Goal: Task Accomplishment & Management: Manage account settings

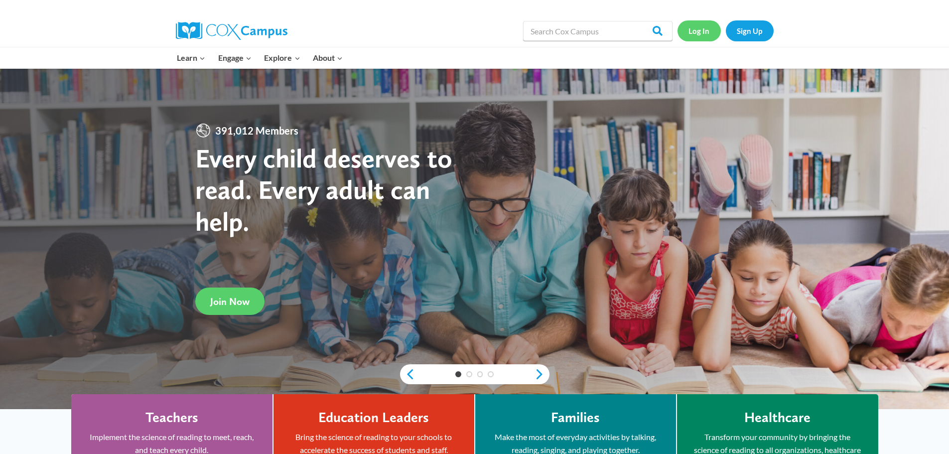
click at [702, 29] on link "Log In" at bounding box center [699, 30] width 43 height 20
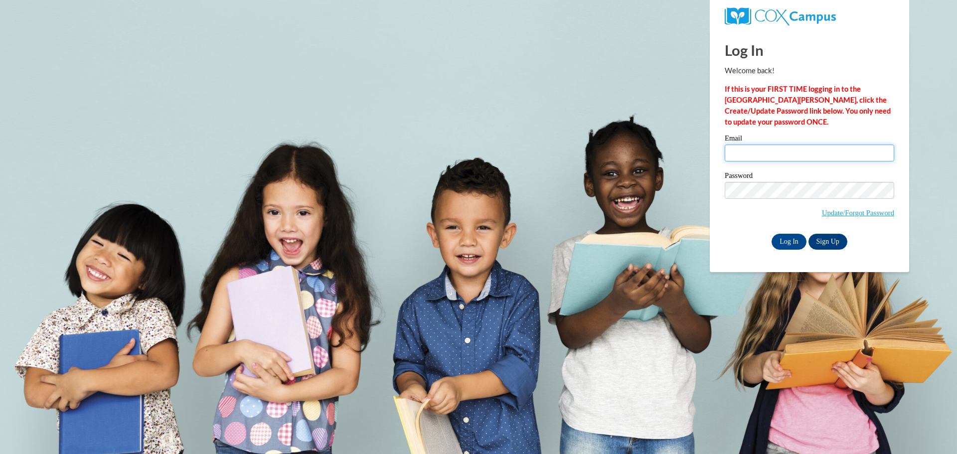
click at [759, 155] on input "Email" at bounding box center [809, 153] width 169 height 17
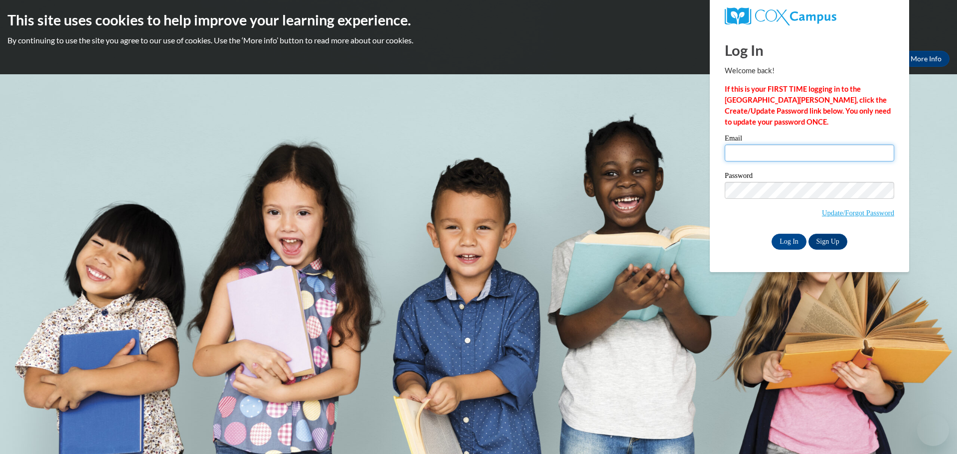
type input "[EMAIL_ADDRESS][DOMAIN_NAME]"
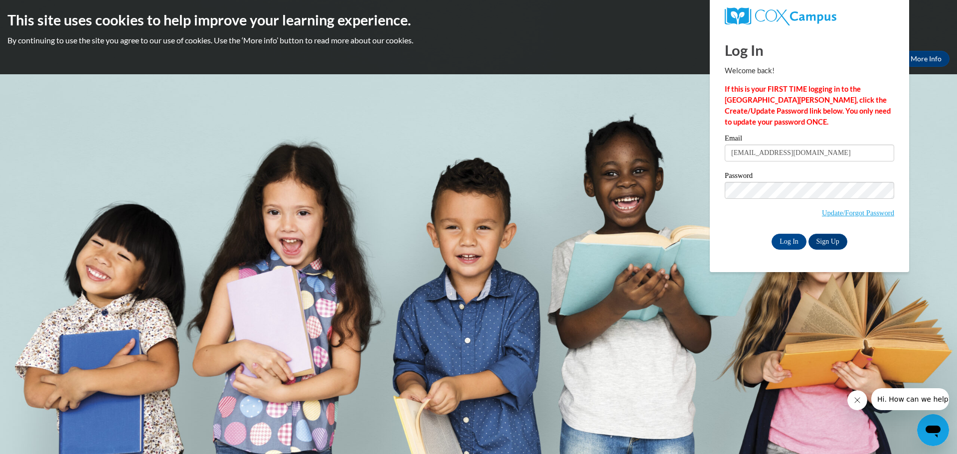
click at [736, 234] on div "Log In Sign Up" at bounding box center [809, 242] width 169 height 16
click at [789, 240] on input "Log In" at bounding box center [788, 242] width 35 height 16
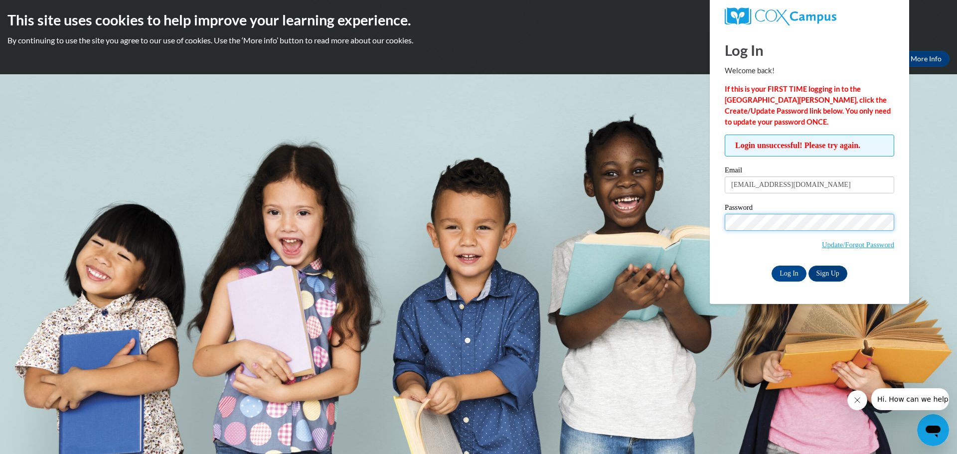
click at [668, 218] on body "This site uses cookies to help improve your learning experience. By continuing …" at bounding box center [478, 227] width 957 height 454
click at [771, 266] on input "Log In" at bounding box center [788, 274] width 35 height 16
click at [668, 206] on body "This site uses cookies to help improve your learning experience. By continuing …" at bounding box center [478, 227] width 957 height 454
click at [694, 218] on body "This site uses cookies to help improve your learning experience. By continuing …" at bounding box center [478, 227] width 957 height 454
click at [771, 266] on input "Log In" at bounding box center [788, 274] width 35 height 16
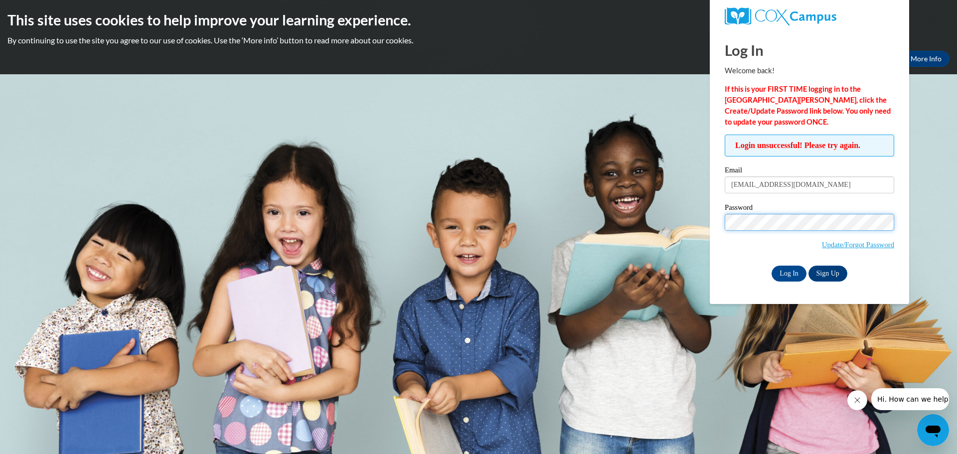
click at [699, 216] on body "This site uses cookies to help improve your learning experience. By continuing …" at bounding box center [478, 227] width 957 height 454
click at [771, 266] on input "Log In" at bounding box center [788, 274] width 35 height 16
click at [596, 202] on body "This site uses cookies to help improve your learning experience. By continuing …" at bounding box center [478, 227] width 957 height 454
click at [822, 186] on input "[EMAIL_ADDRESS][DOMAIN_NAME]" at bounding box center [809, 184] width 169 height 17
click at [783, 271] on input "Log In" at bounding box center [788, 274] width 35 height 16
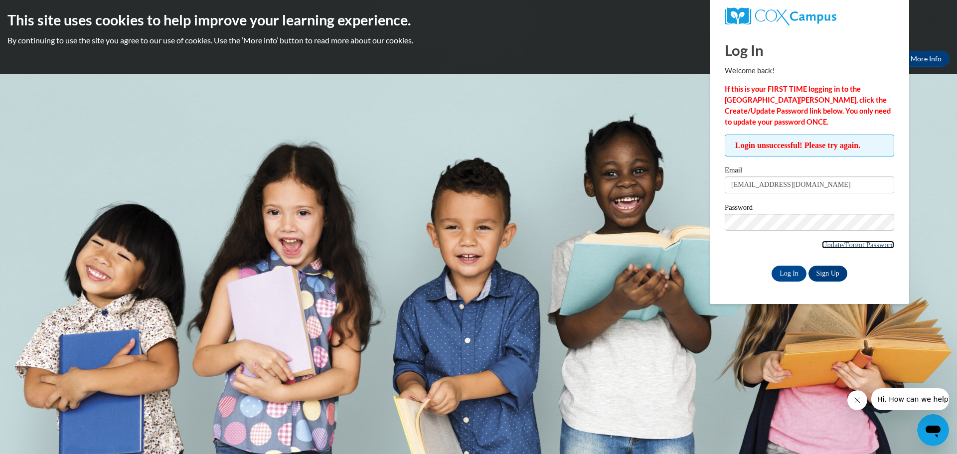
click at [846, 241] on link "Update/Forgot Password" at bounding box center [858, 245] width 72 height 8
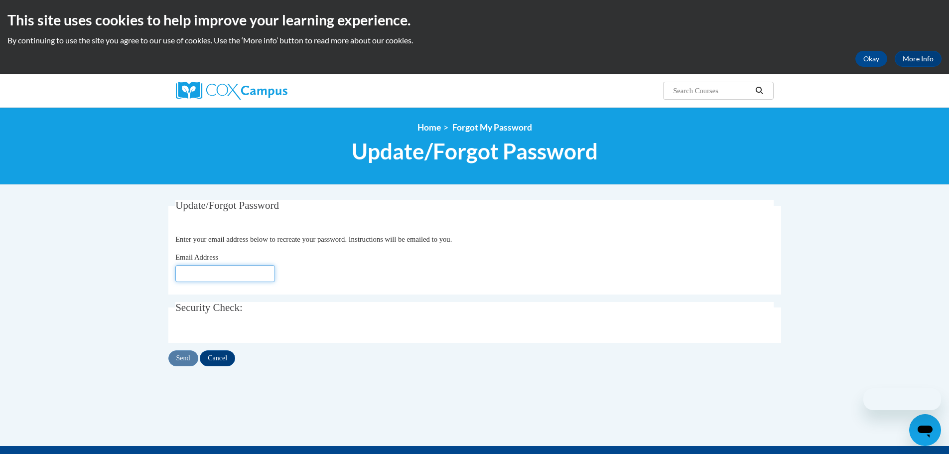
click at [199, 279] on input "Email Address" at bounding box center [225, 273] width 100 height 17
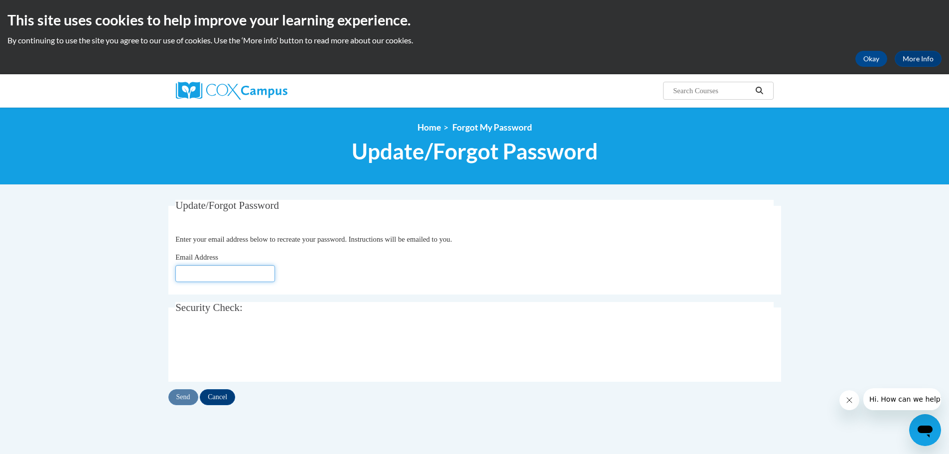
type input "[EMAIL_ADDRESS][DOMAIN_NAME]"
click at [347, 265] on div "Email Address mzewicki@grafton.k12.wi.us" at bounding box center [474, 267] width 599 height 30
click at [178, 397] on input "Send" at bounding box center [183, 397] width 30 height 16
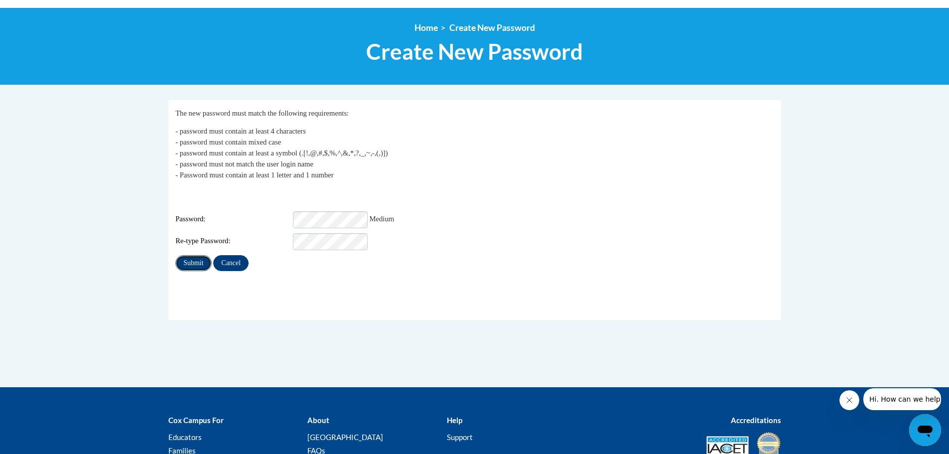
click at [190, 259] on input "Submit" at bounding box center [193, 263] width 36 height 16
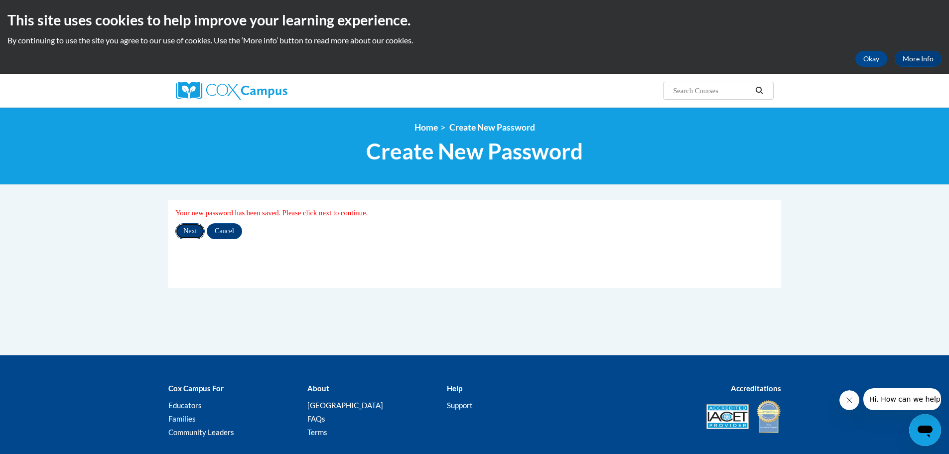
click at [180, 229] on input "Next" at bounding box center [189, 231] width 29 height 16
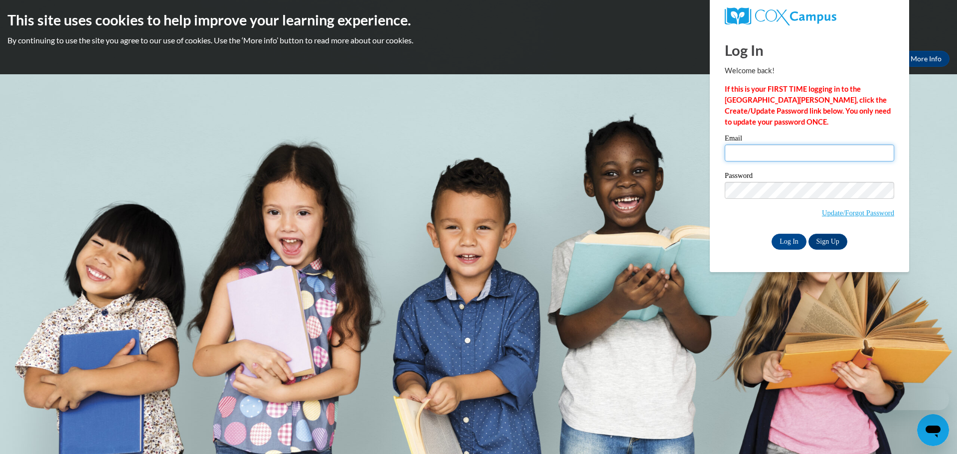
type input "mzewicki@grafton.k12.wi.us"
click at [781, 246] on input "Log In" at bounding box center [788, 242] width 35 height 16
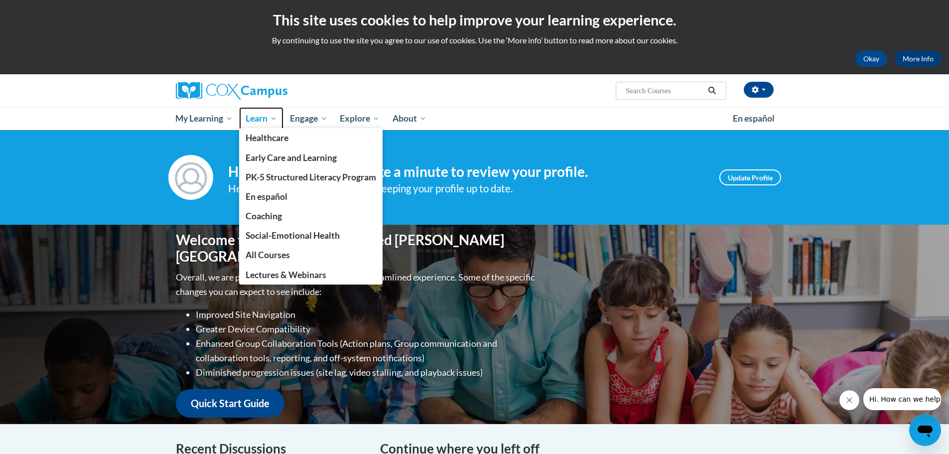
click at [255, 116] on span "Learn" at bounding box center [261, 119] width 31 height 12
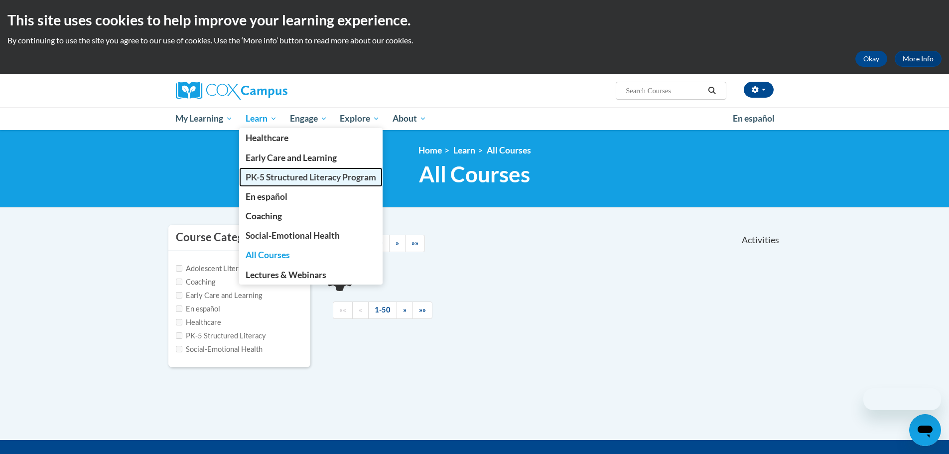
click at [279, 172] on span "PK-5 Structured Literacy Program" at bounding box center [311, 177] width 131 height 10
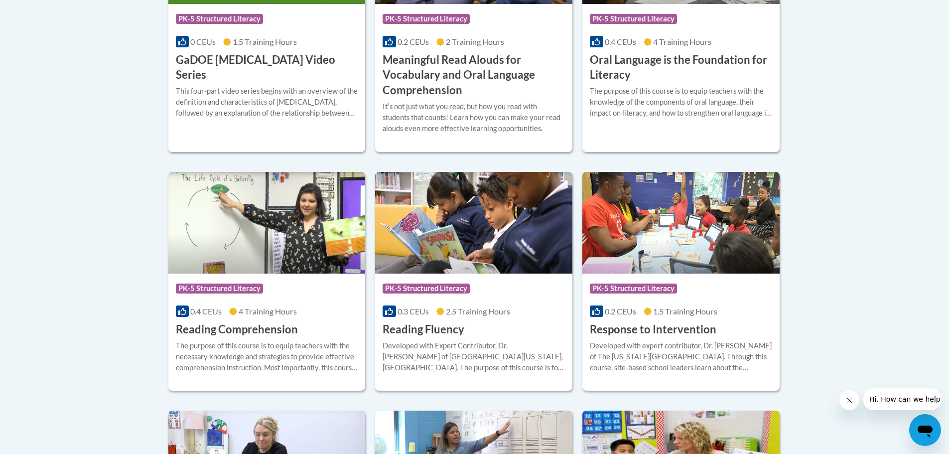
scroll to position [846, 0]
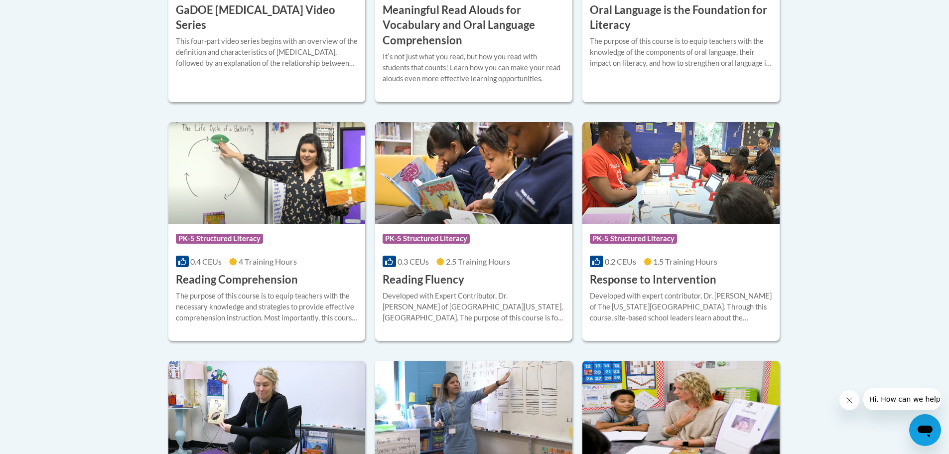
click at [457, 301] on div "Developed with Expert Contributor, Dr. Laura Rhinehart of University California…" at bounding box center [474, 307] width 182 height 33
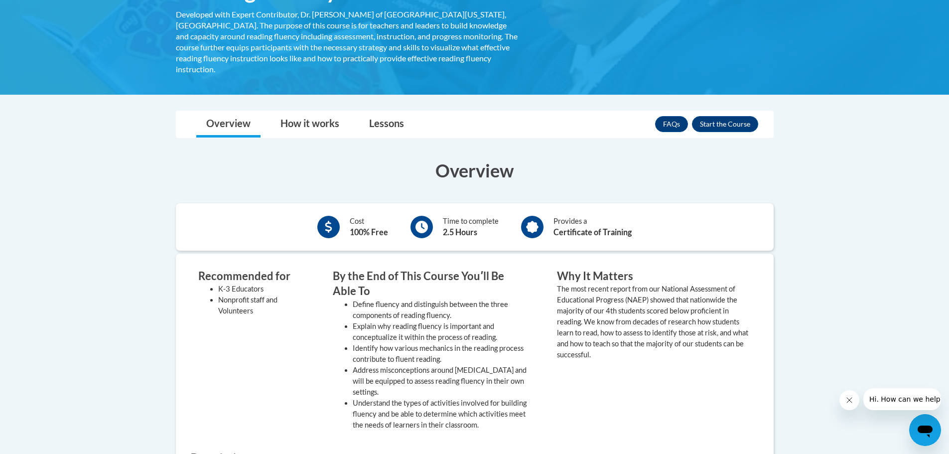
scroll to position [100, 0]
